Goal: Find specific page/section: Find specific page/section

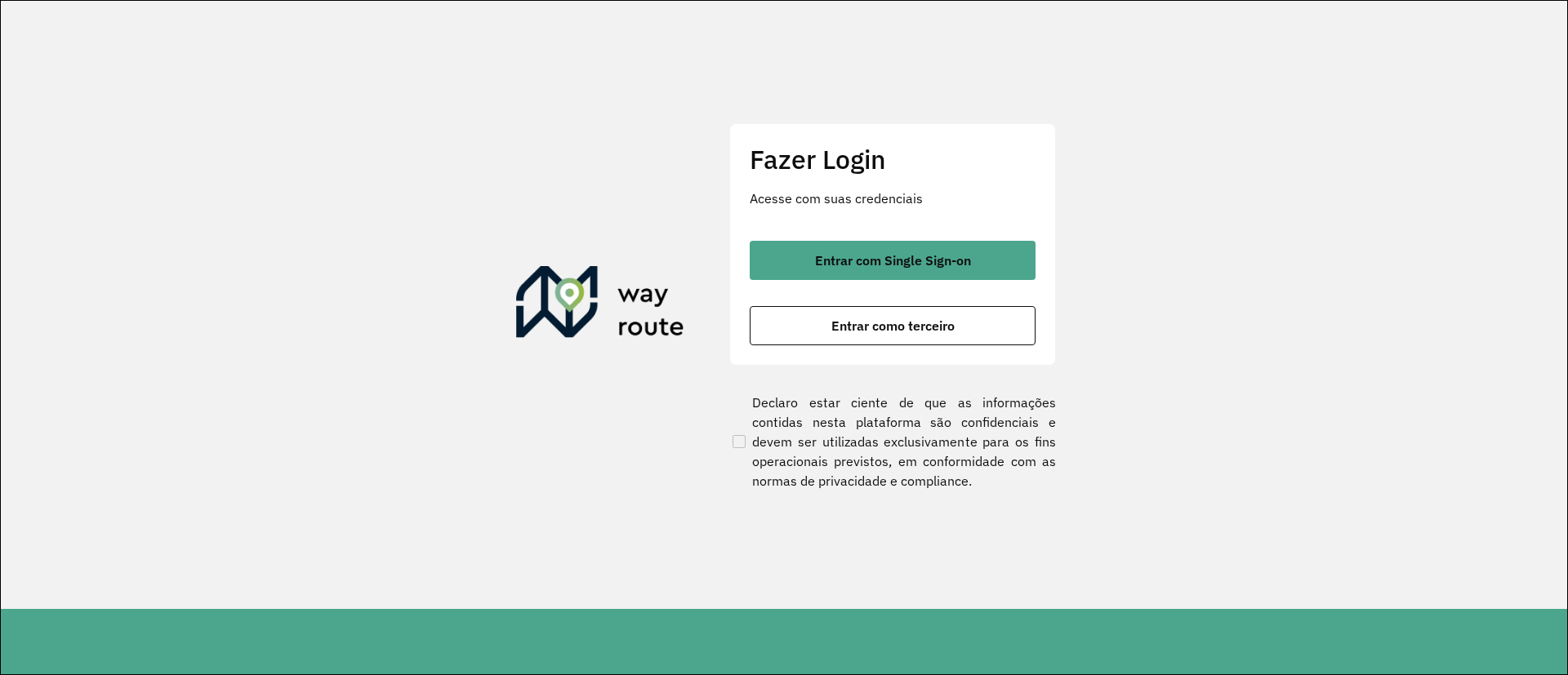
click at [828, 277] on button "Entrar com Single Sign-on" at bounding box center [893, 260] width 286 height 39
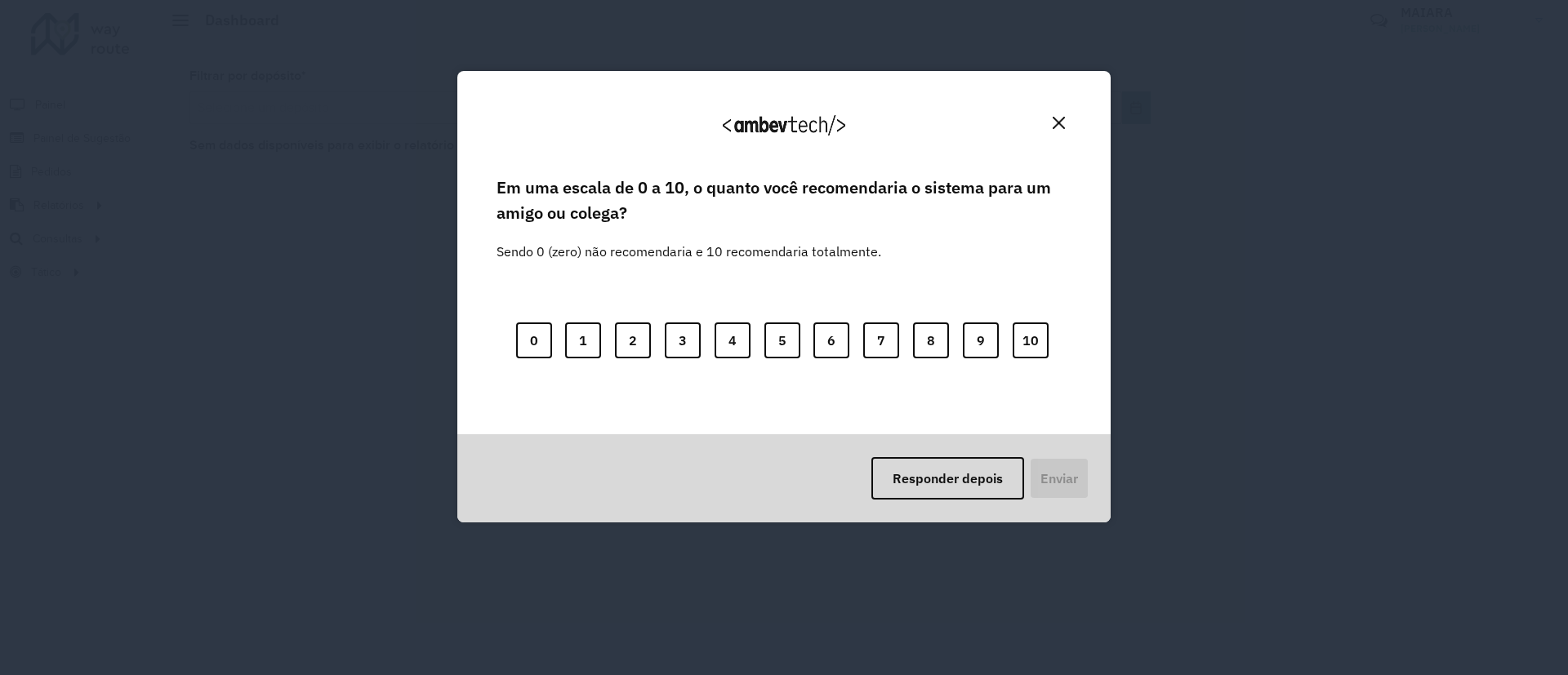
click at [1055, 129] on img "Close" at bounding box center [1058, 123] width 12 height 12
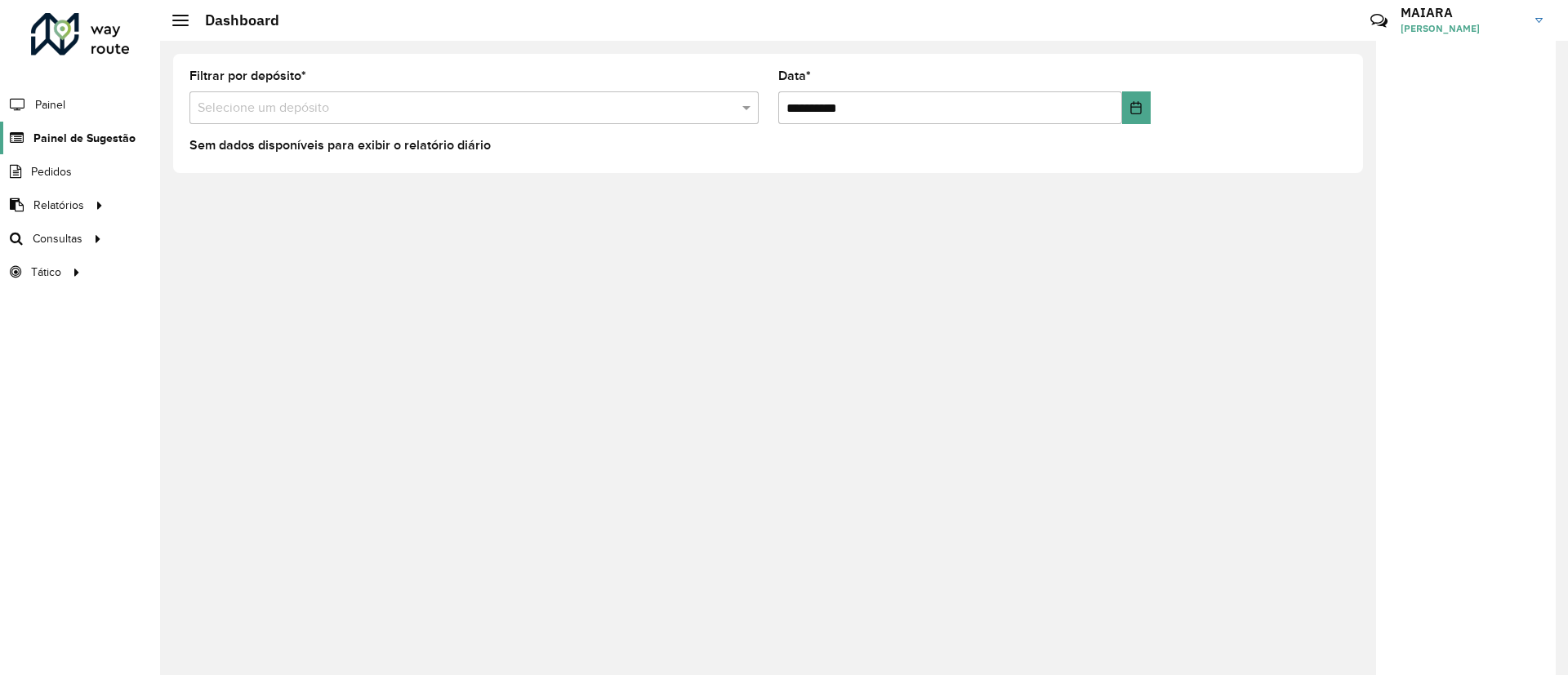
click at [39, 132] on span "Painel de Sugestão" at bounding box center [84, 138] width 102 height 17
